Goal: Information Seeking & Learning: Learn about a topic

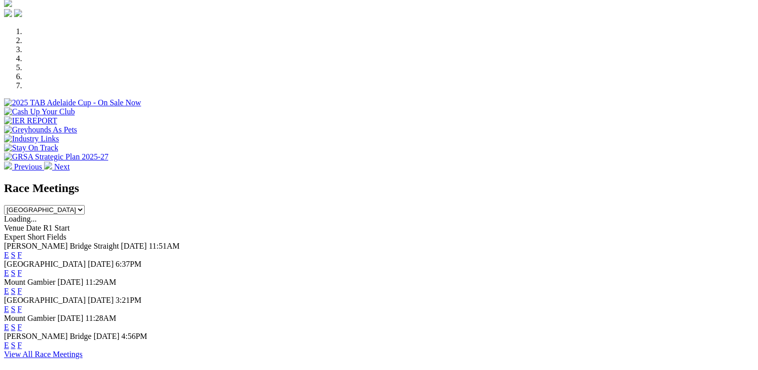
scroll to position [351, 0]
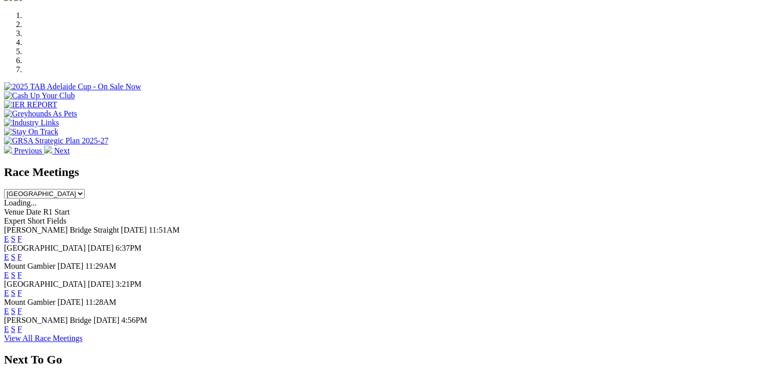
click at [22, 325] on link "F" at bounding box center [20, 329] width 5 height 9
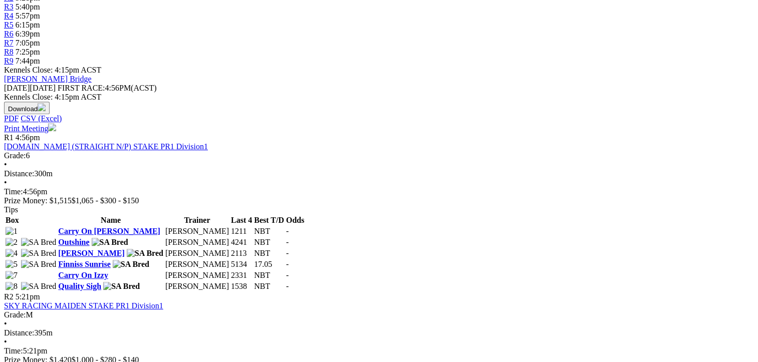
scroll to position [501, 0]
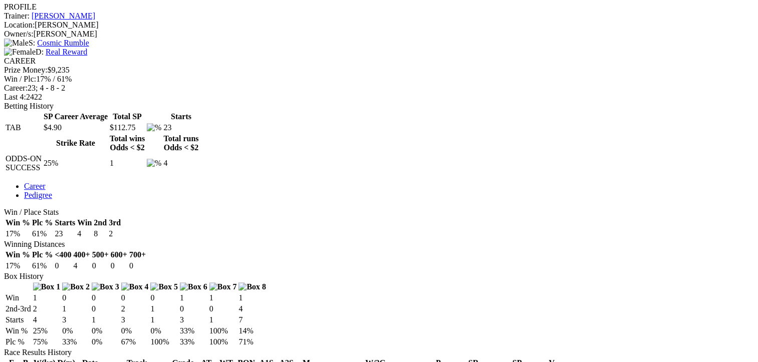
scroll to position [451, 0]
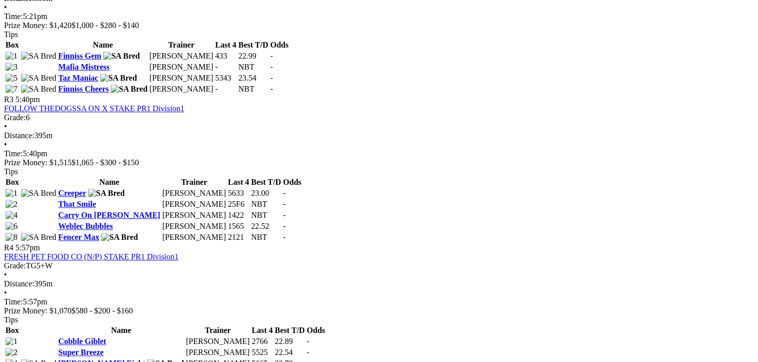
scroll to position [752, 0]
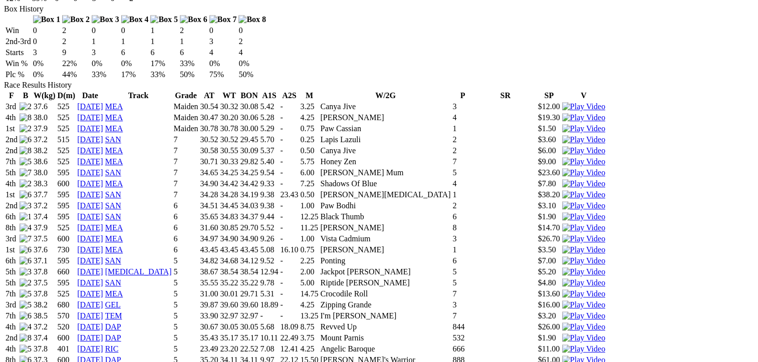
scroll to position [802, 0]
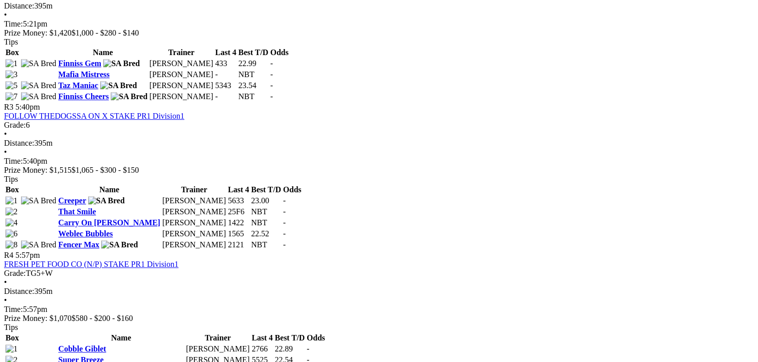
scroll to position [802, 0]
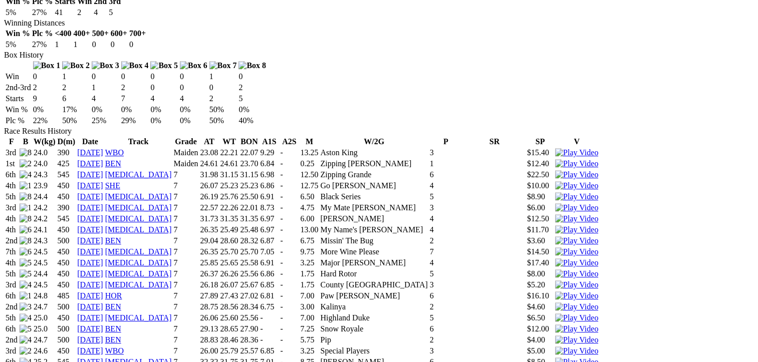
scroll to position [852, 0]
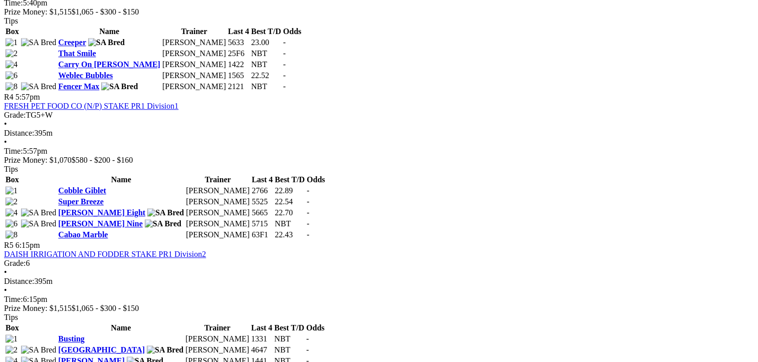
scroll to position [852, 0]
